Goal: Information Seeking & Learning: Learn about a topic

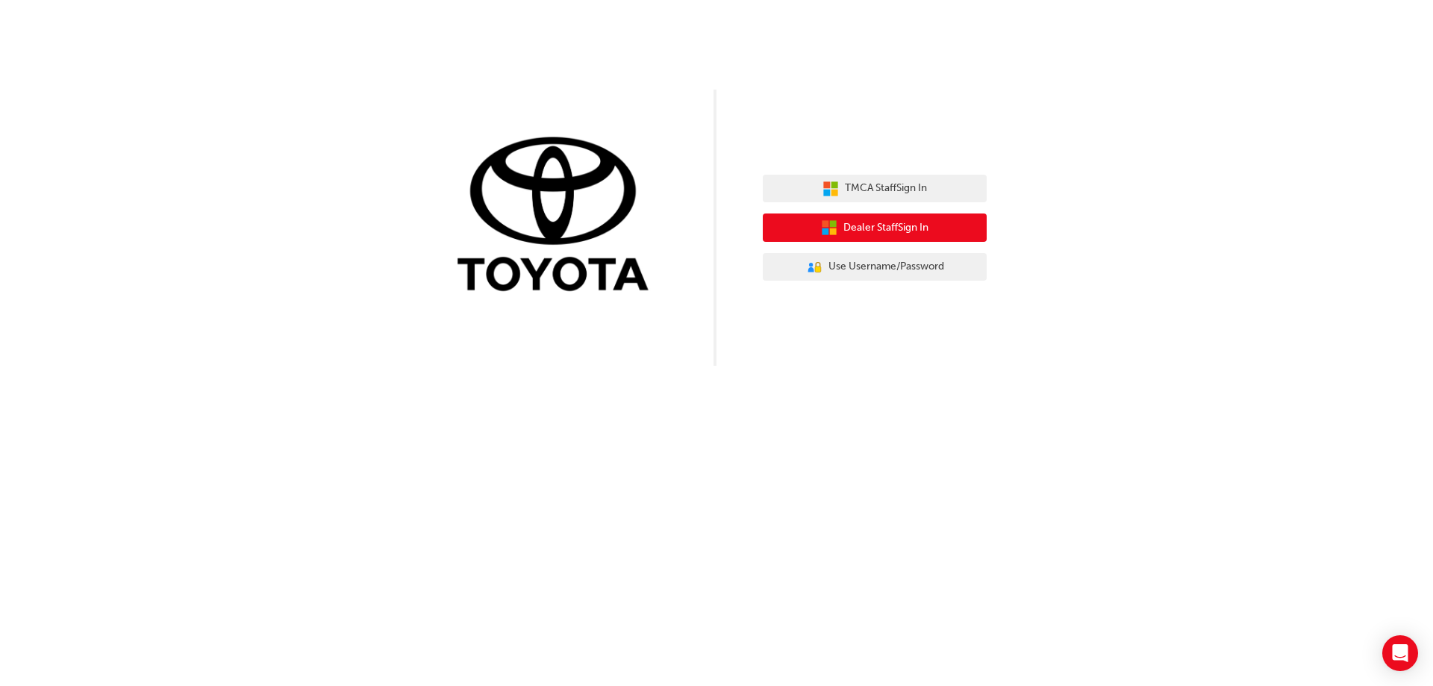
click at [875, 222] on span "Dealer Staff Sign In" at bounding box center [885, 227] width 85 height 17
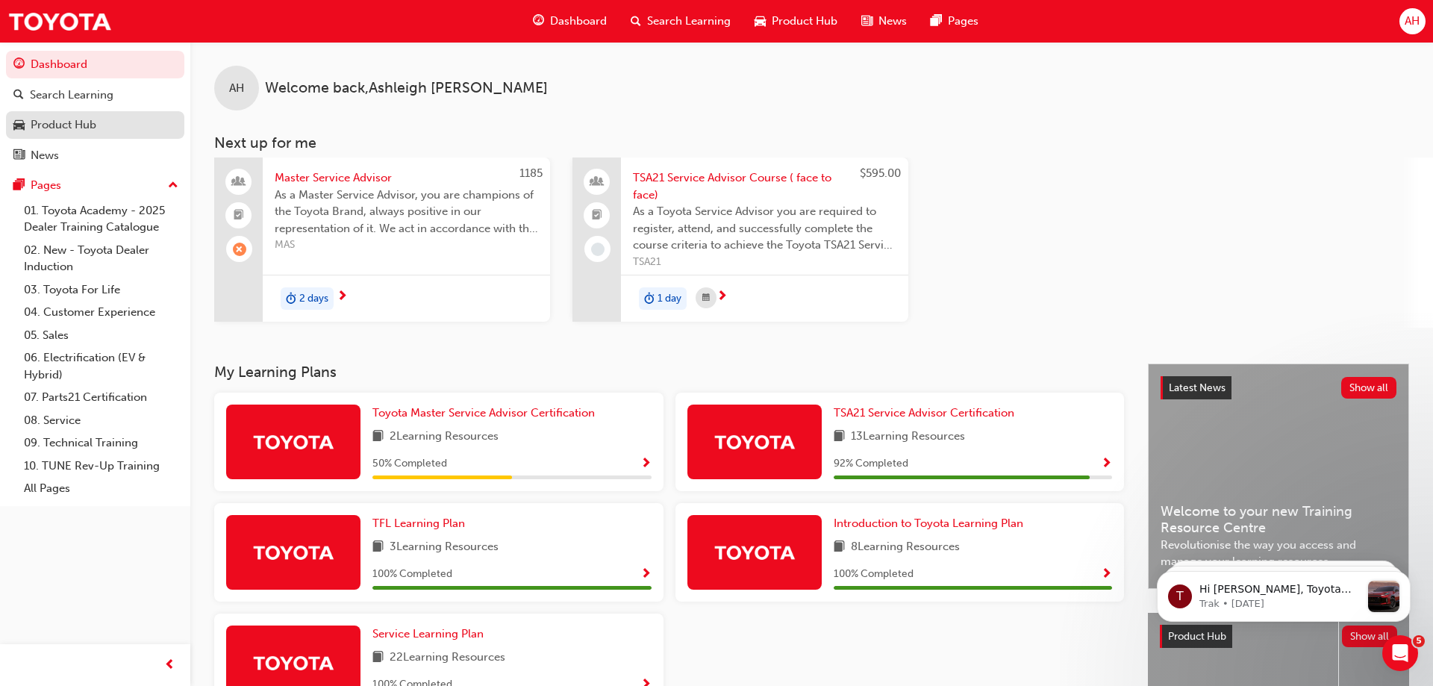
click at [85, 132] on div "Product Hub" at bounding box center [64, 124] width 66 height 17
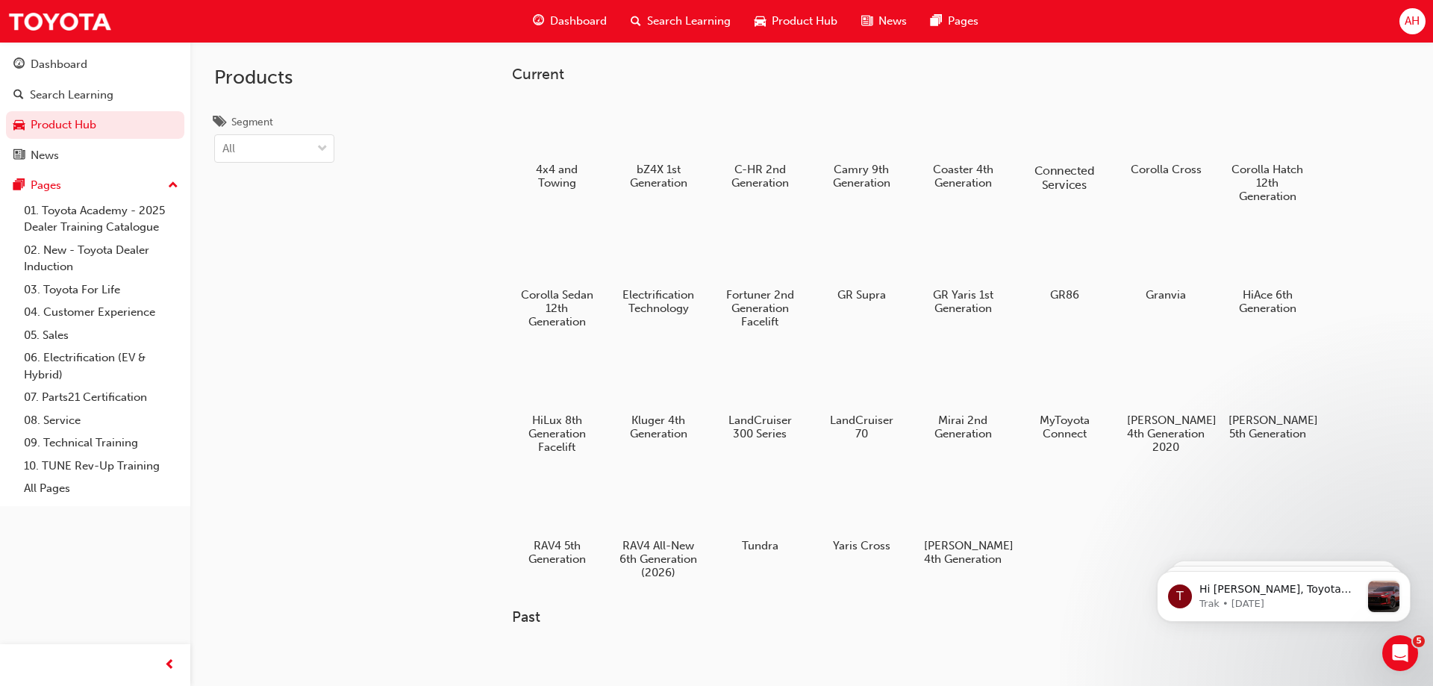
click at [1062, 122] on div at bounding box center [1063, 127] width 83 height 59
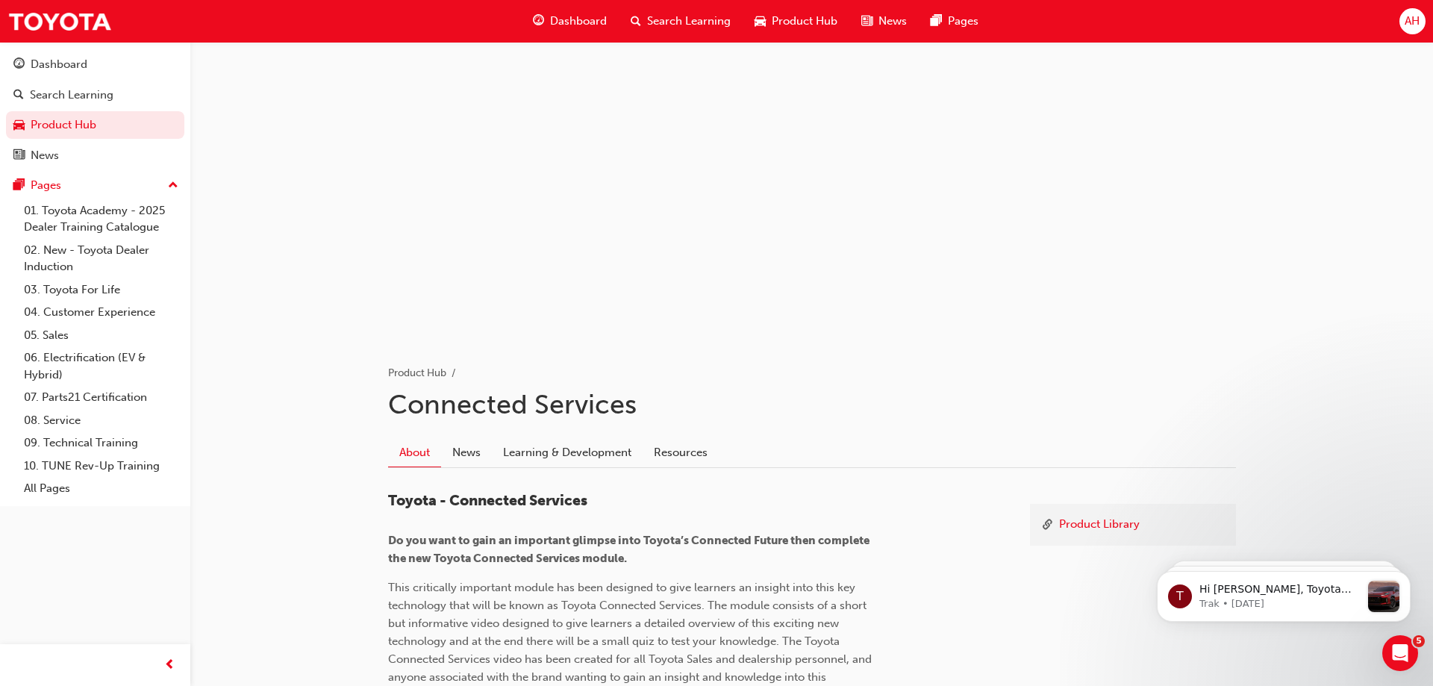
scroll to position [285, 0]
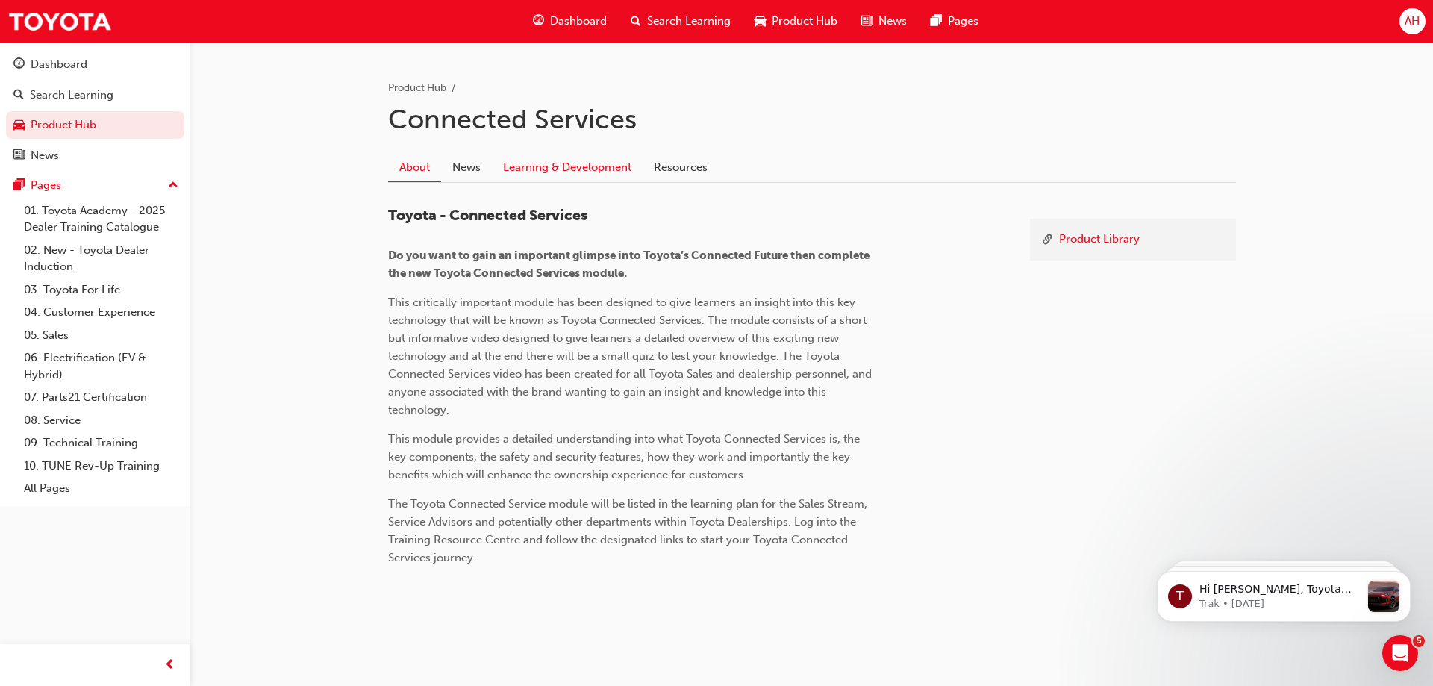
click at [547, 173] on link "Learning & Development" at bounding box center [567, 167] width 151 height 28
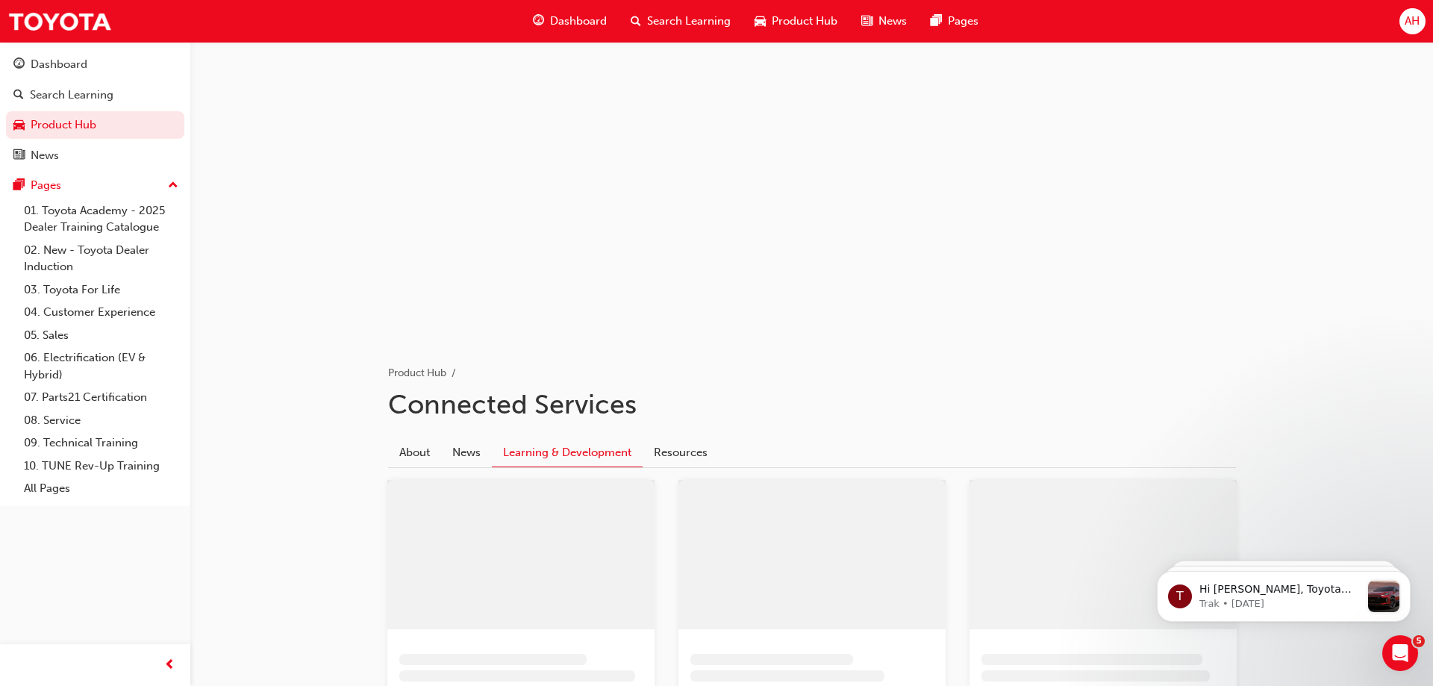
scroll to position [305, 0]
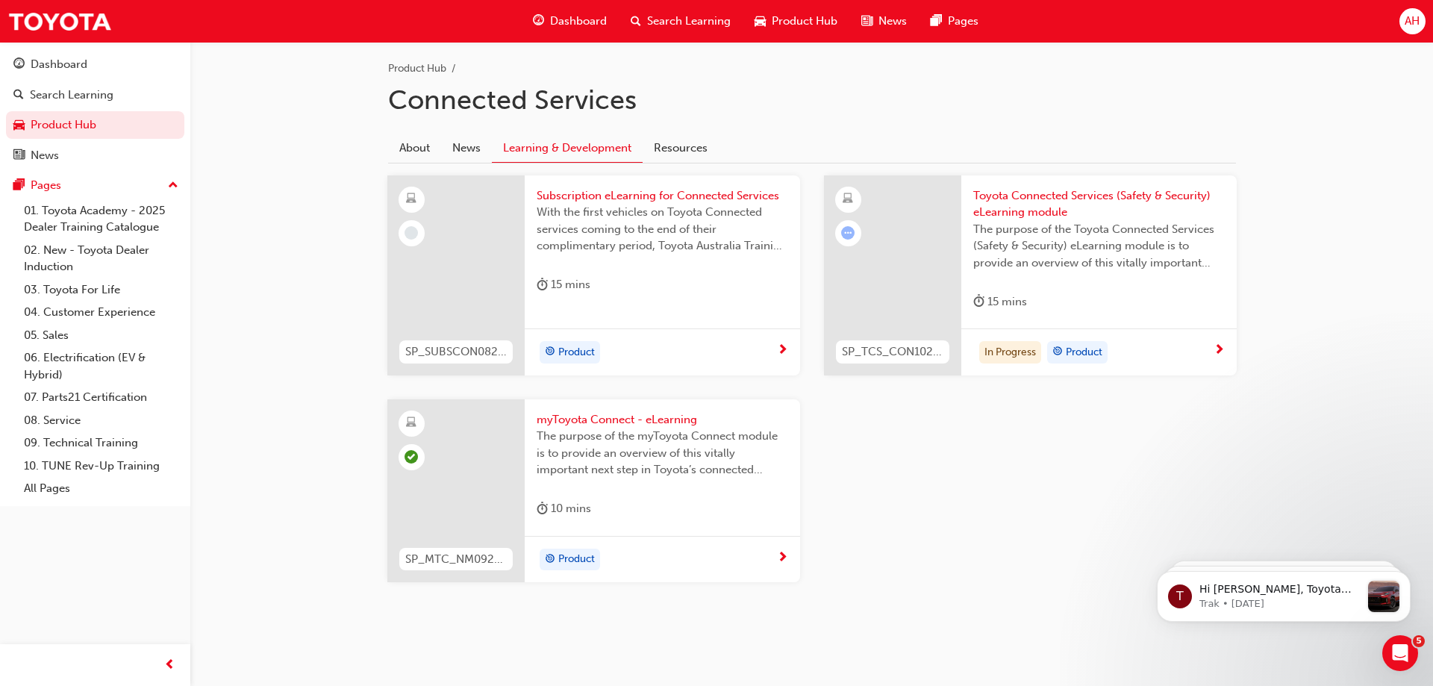
click at [719, 195] on span "Subscription eLearning for Connected Services" at bounding box center [663, 195] width 252 height 17
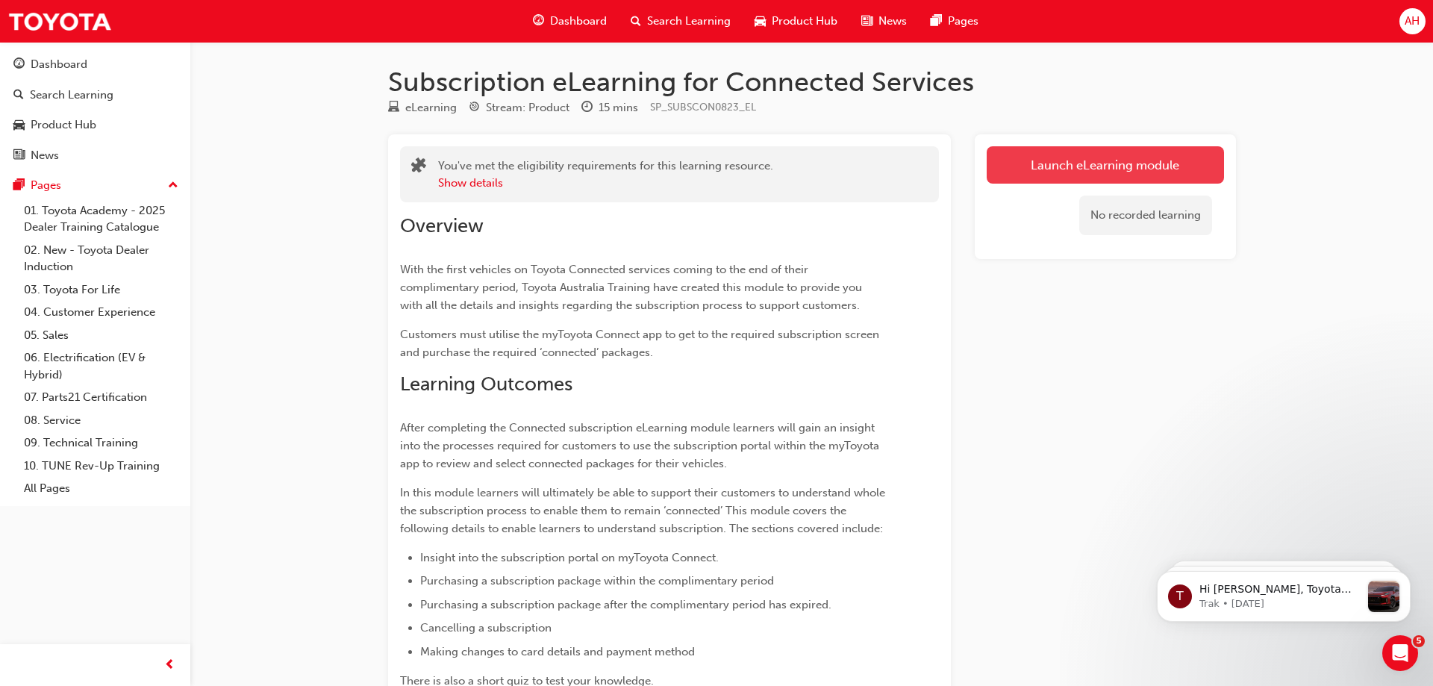
click at [1031, 176] on link "Launch eLearning module" at bounding box center [1105, 164] width 237 height 37
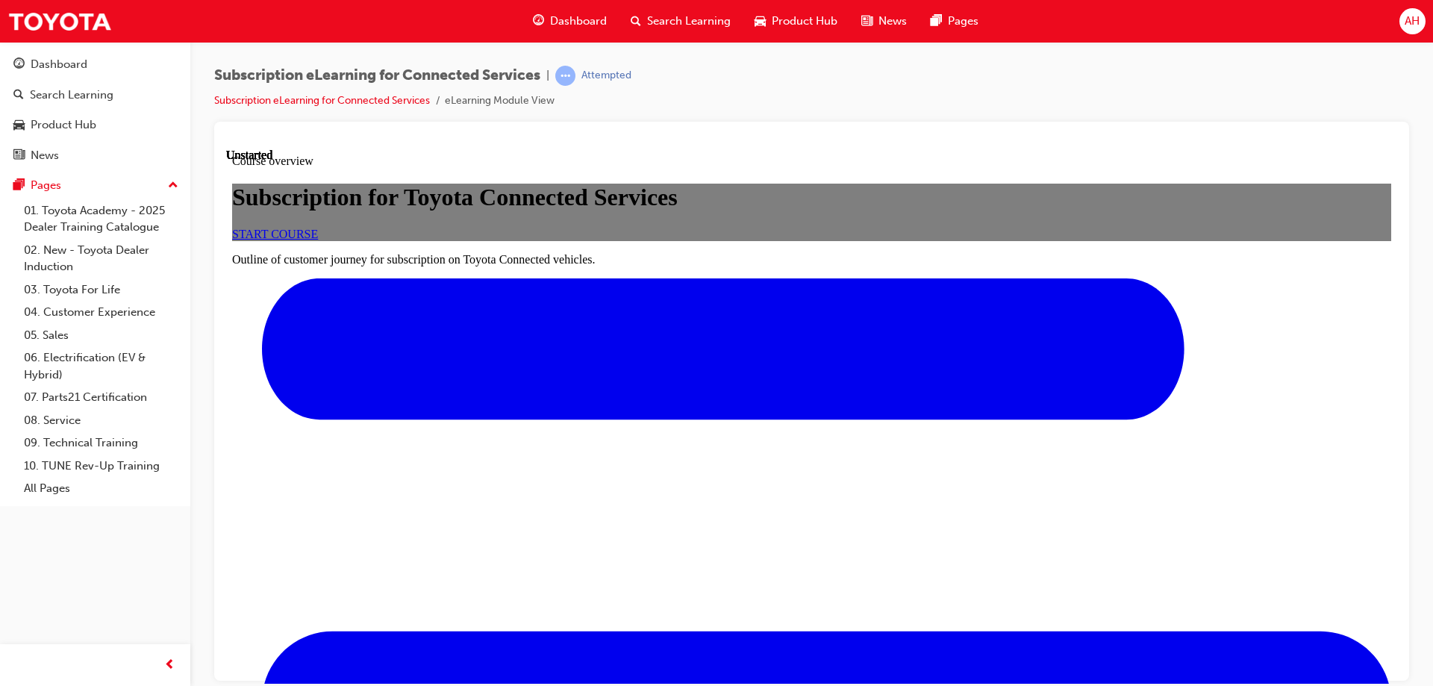
scroll to position [438, 0]
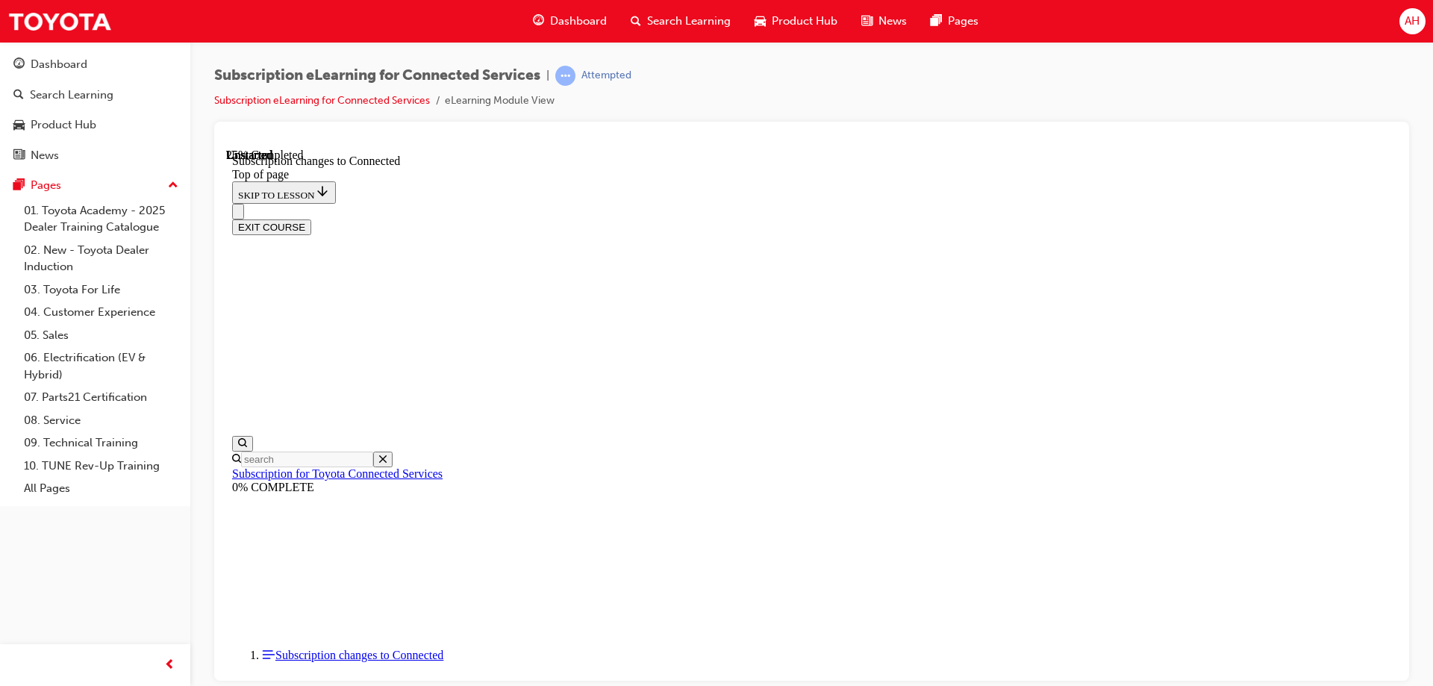
scroll to position [809, 0]
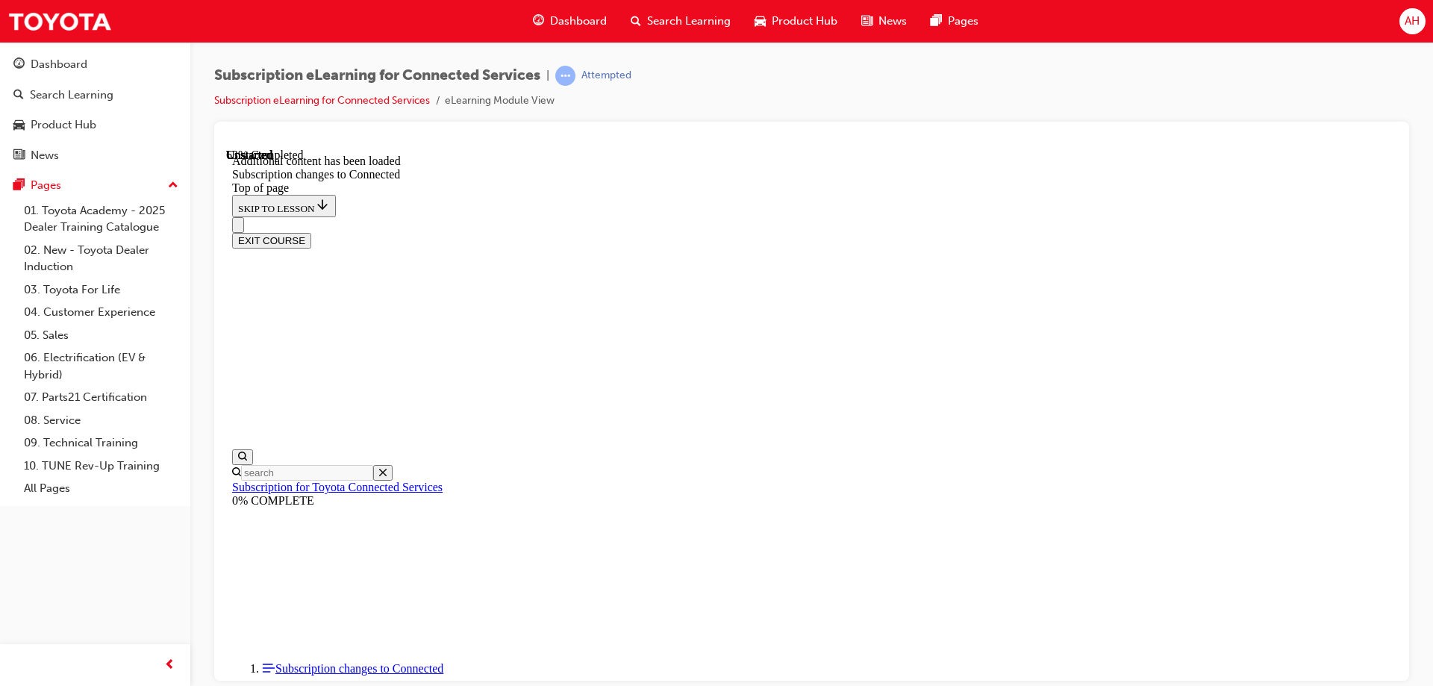
scroll to position [1782, 0]
